Goal: Task Accomplishment & Management: Manage account settings

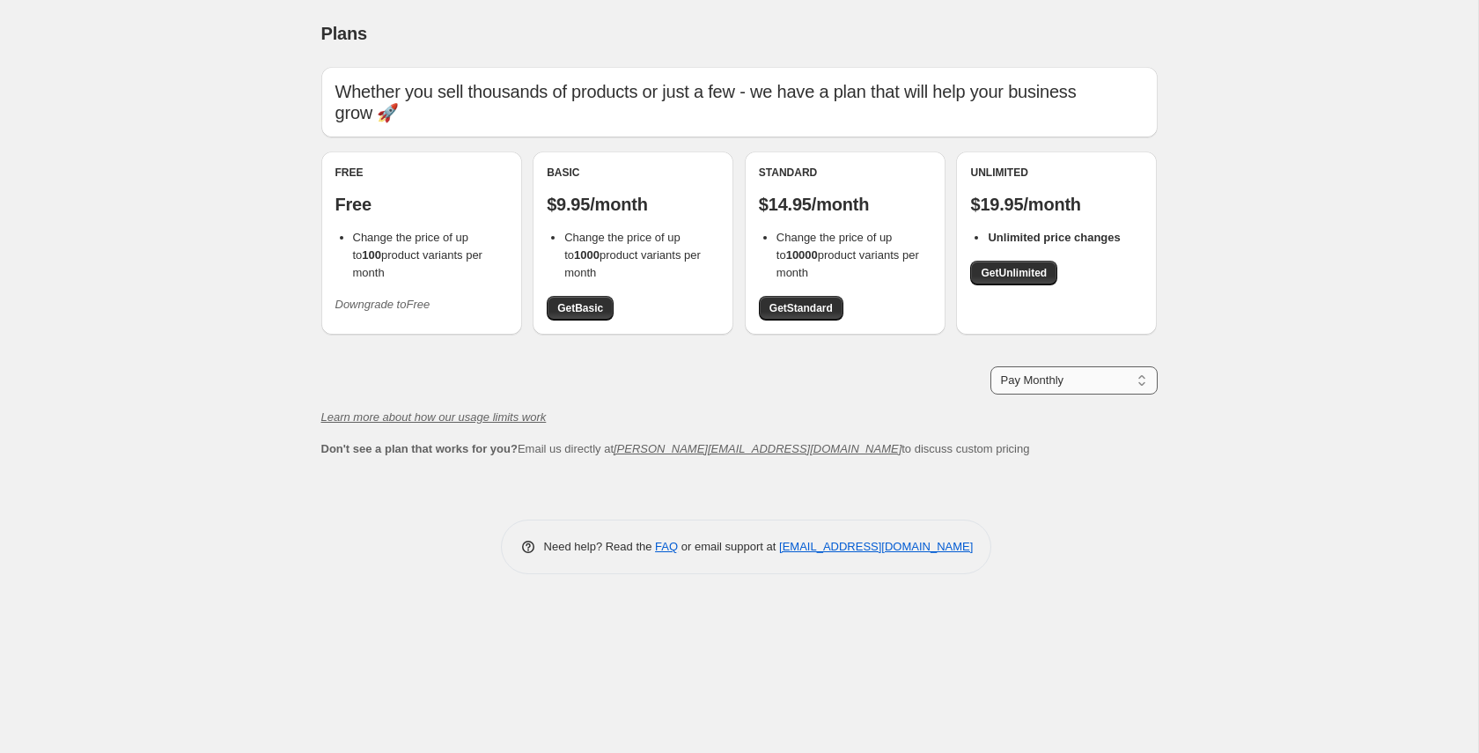
click at [1072, 372] on select "Pay Monthly Pay Yearly (Save 16%)" at bounding box center [1074, 380] width 167 height 28
